Goal: Transaction & Acquisition: Purchase product/service

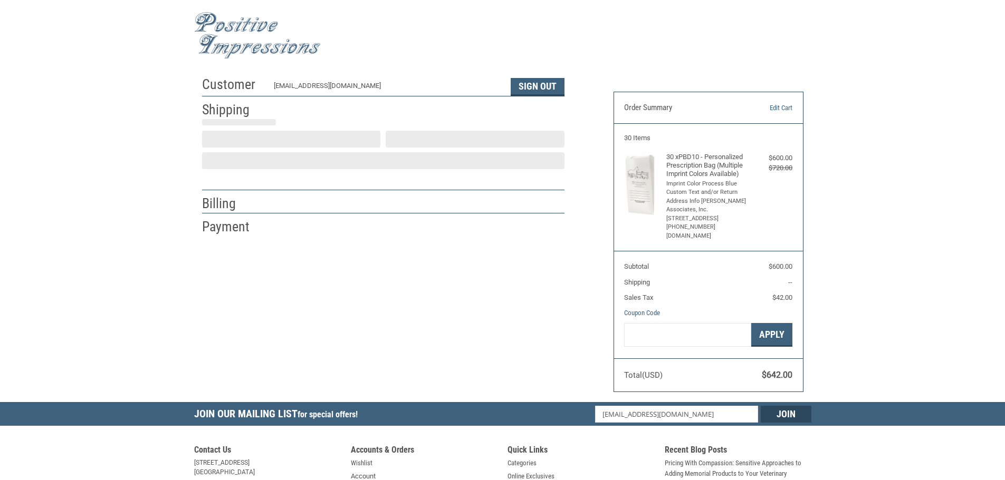
select select "US"
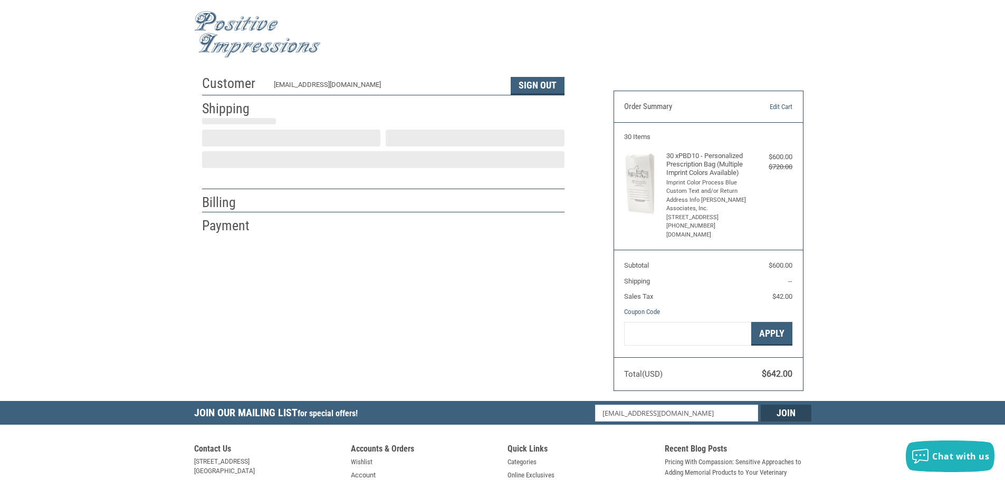
select select "IN"
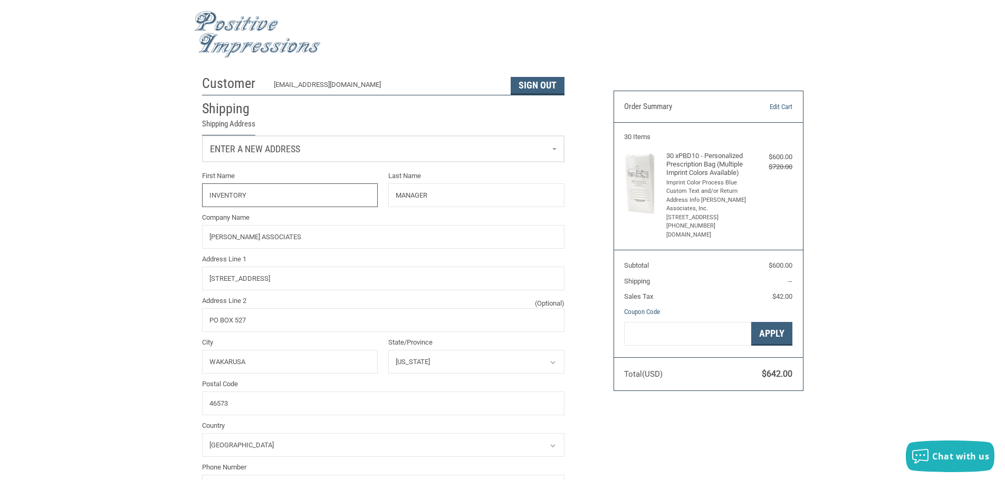
radio input "true"
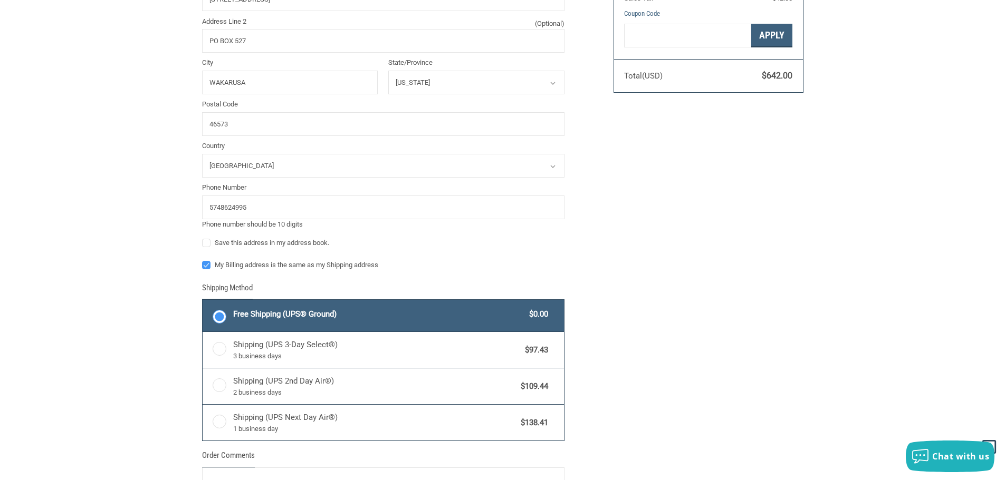
scroll to position [370, 0]
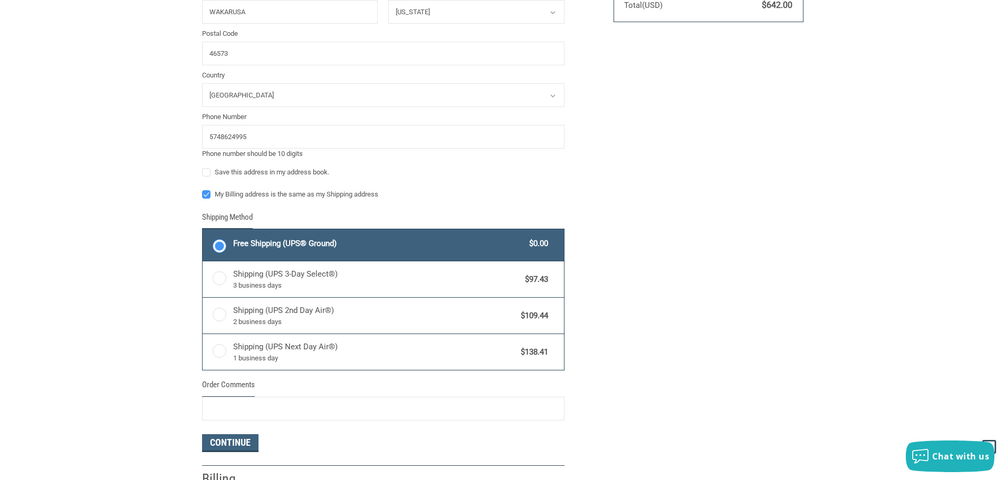
click at [209, 194] on label "My Billing address is the same as my Shipping address" at bounding box center [383, 194] width 362 height 8
click at [202, 190] on input "My Billing address is the same as my Shipping address" at bounding box center [202, 189] width 1 height 1
checkbox input "false"
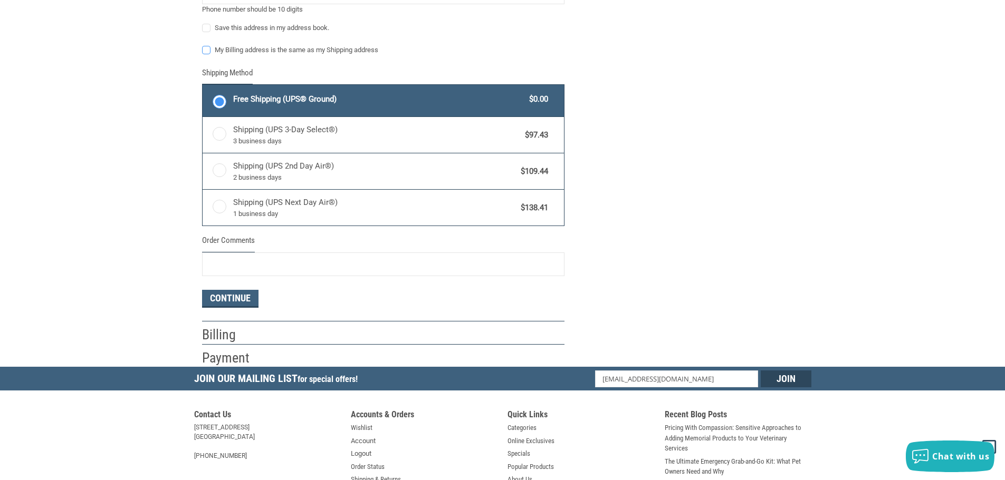
scroll to position [528, 0]
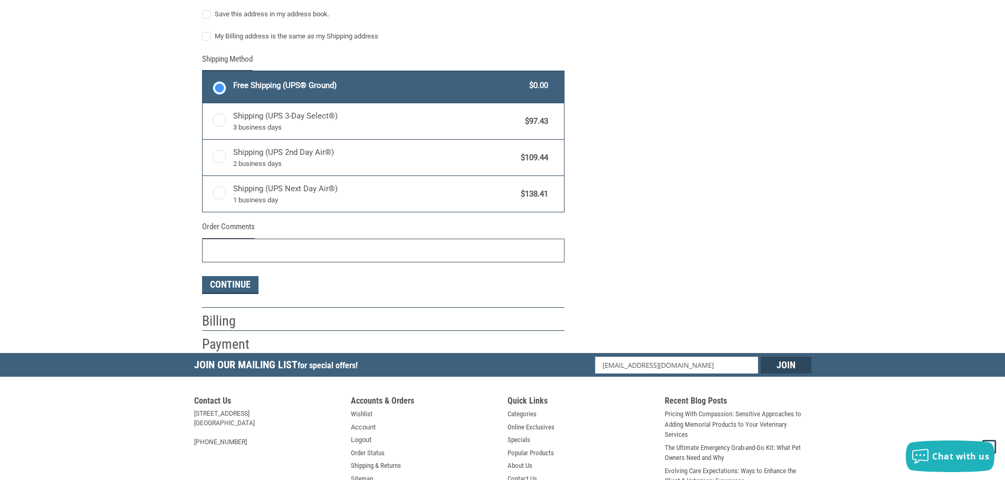
click at [234, 253] on input "Order Comments" at bounding box center [383, 251] width 362 height 24
type input "1132995"
click at [235, 287] on button "Continue" at bounding box center [230, 285] width 56 height 18
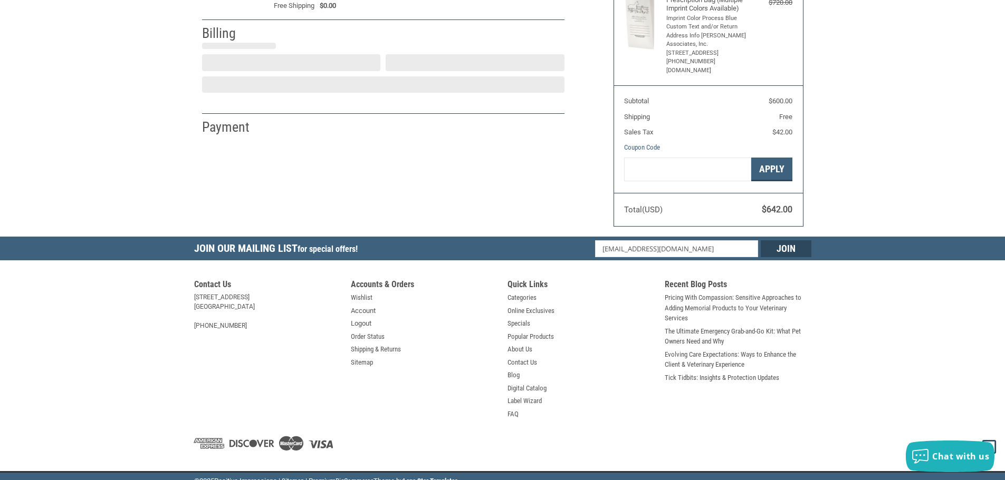
select select "US"
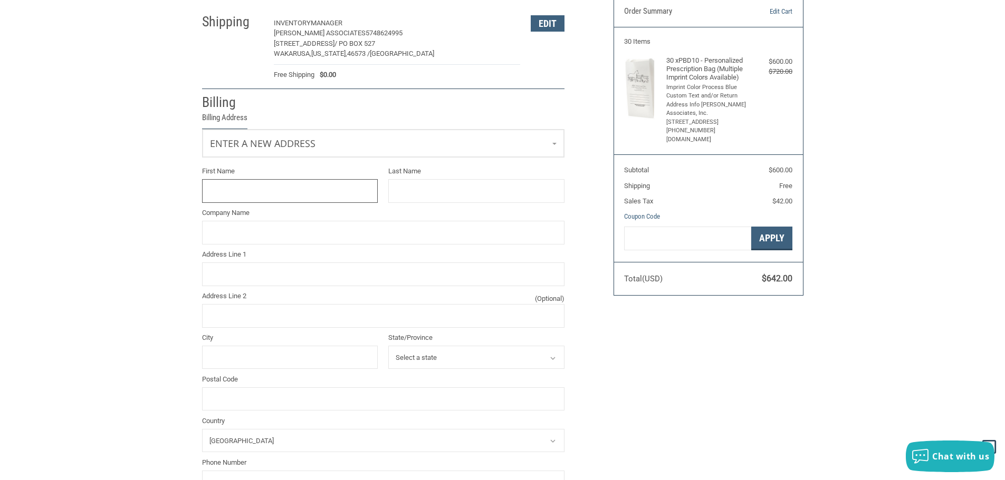
scroll to position [90, 0]
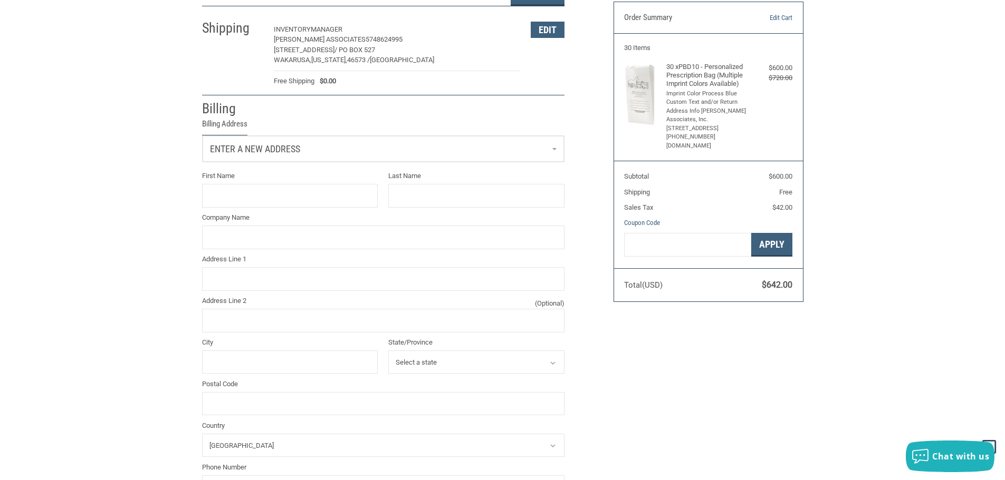
click at [312, 160] on link "Enter a new address" at bounding box center [382, 149] width 361 height 26
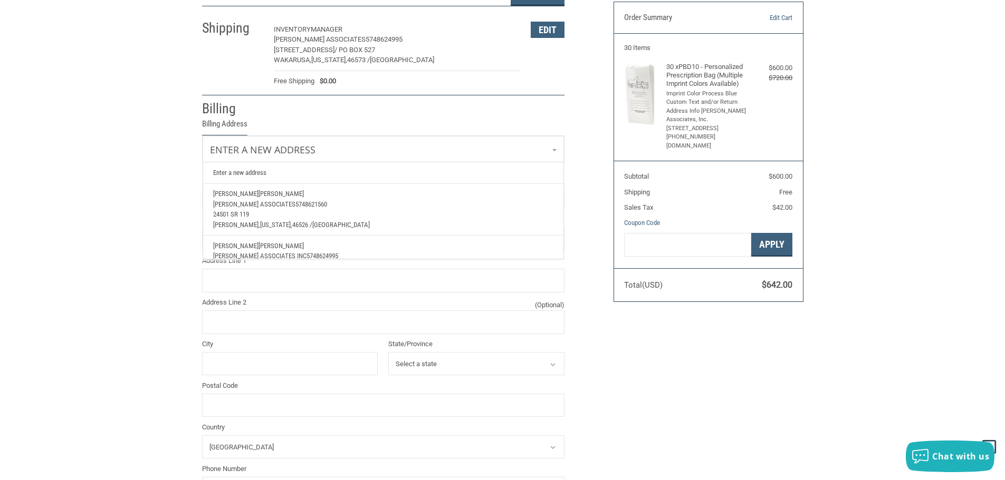
click at [295, 205] on span "5748621560" at bounding box center [311, 204] width 32 height 8
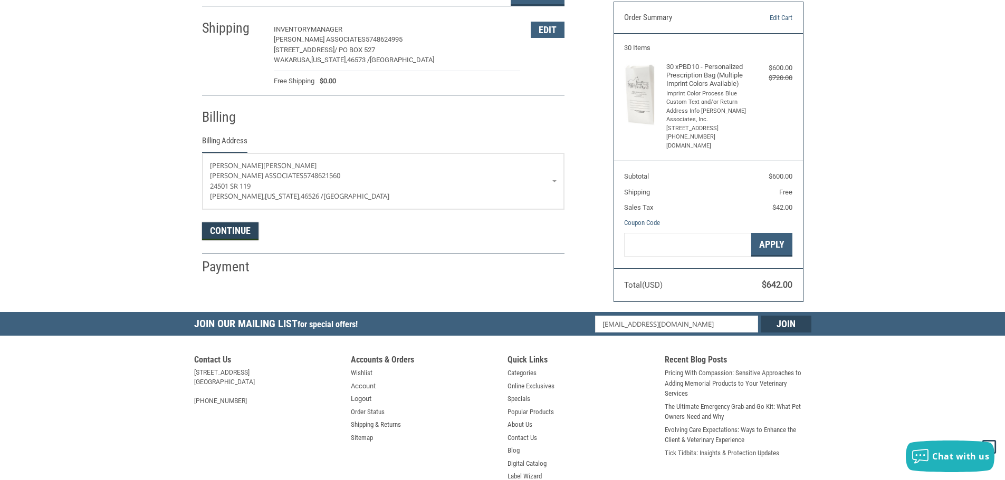
click at [227, 232] on button "Continue" at bounding box center [230, 232] width 56 height 18
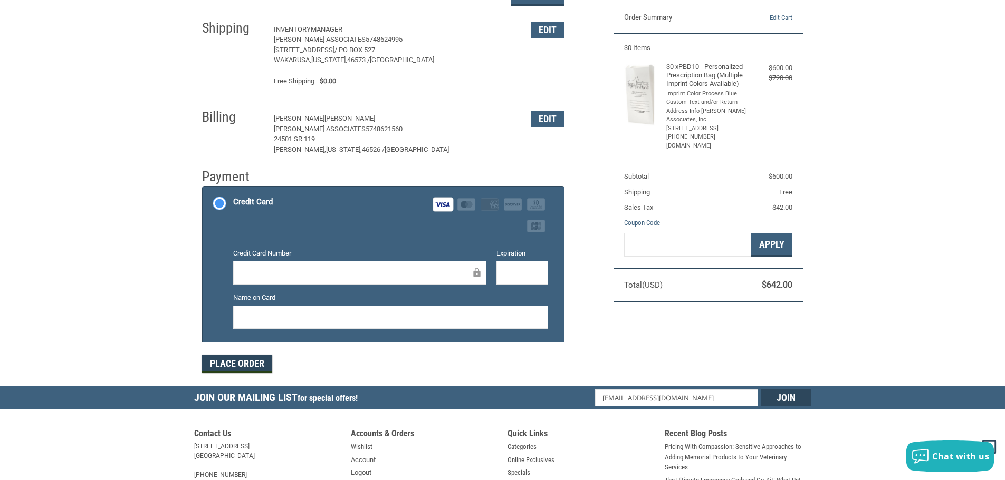
click at [241, 361] on button "Place Order" at bounding box center [237, 364] width 70 height 18
